Goal: Check status: Check status

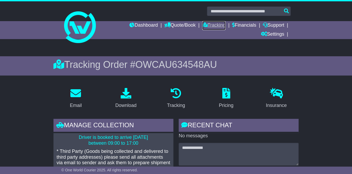
click at [209, 26] on link "Tracking" at bounding box center [213, 25] width 23 height 9
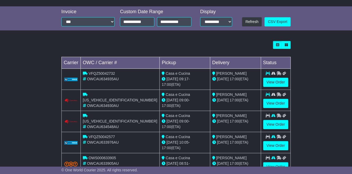
scroll to position [162, 0]
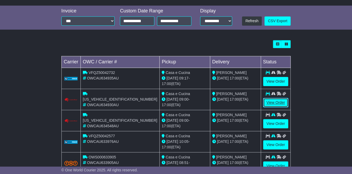
click at [277, 104] on link "View Order" at bounding box center [275, 102] width 25 height 9
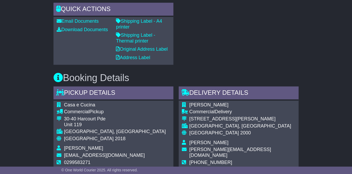
scroll to position [269, 0]
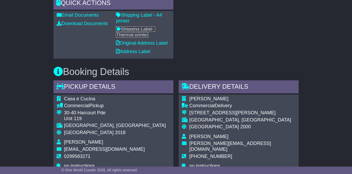
click at [142, 34] on link "Shipping Label - Thermal printer" at bounding box center [135, 31] width 39 height 11
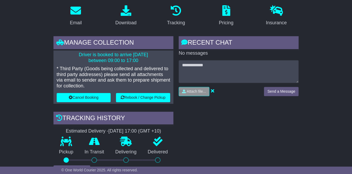
scroll to position [0, 0]
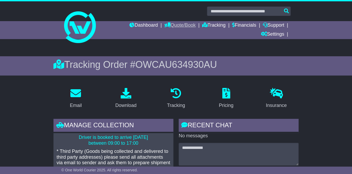
click at [181, 25] on link "Quote/Book" at bounding box center [179, 25] width 31 height 9
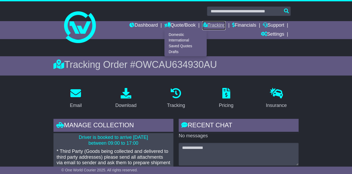
click at [214, 28] on link "Tracking" at bounding box center [213, 25] width 23 height 9
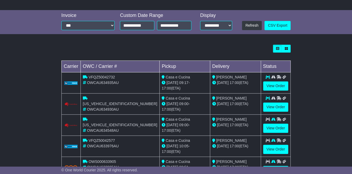
scroll to position [159, 0]
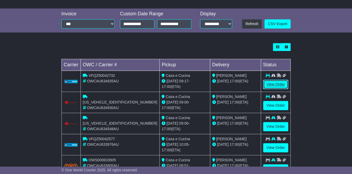
click at [273, 84] on link "View Order" at bounding box center [275, 84] width 25 height 9
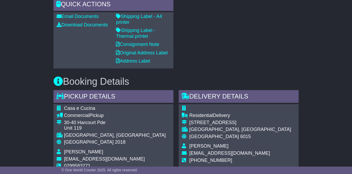
scroll to position [269, 0]
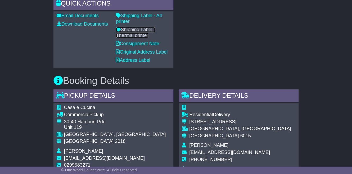
click at [144, 30] on link "Shipping Label - Thermal printer" at bounding box center [135, 32] width 39 height 11
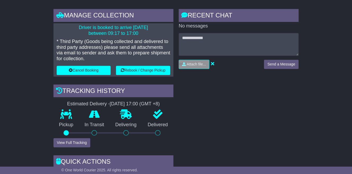
scroll to position [0, 0]
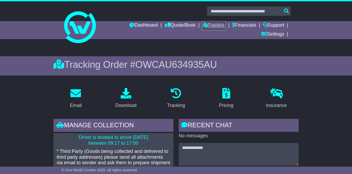
click at [217, 26] on link "Tracking" at bounding box center [213, 25] width 23 height 9
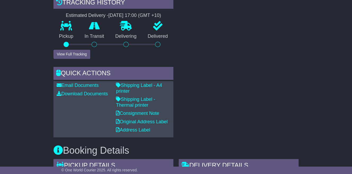
scroll to position [200, 0]
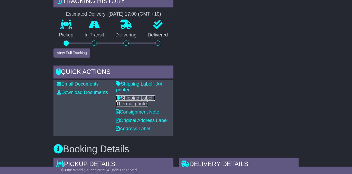
click at [140, 98] on link "Shipping Label - Thermal printer" at bounding box center [135, 101] width 39 height 11
